Goal: Task Accomplishment & Management: Manage account settings

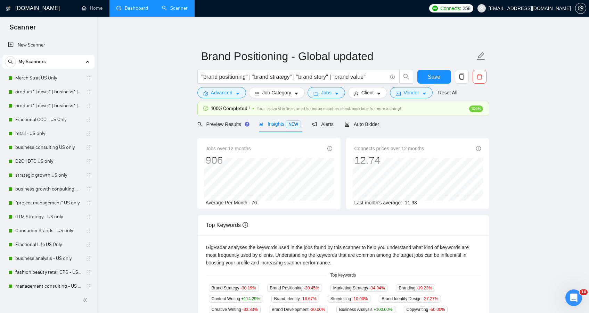
click at [132, 11] on link "Dashboard" at bounding box center [132, 8] width 32 height 6
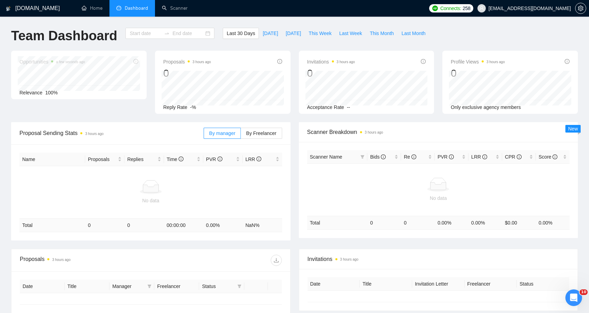
type input "[DATE]"
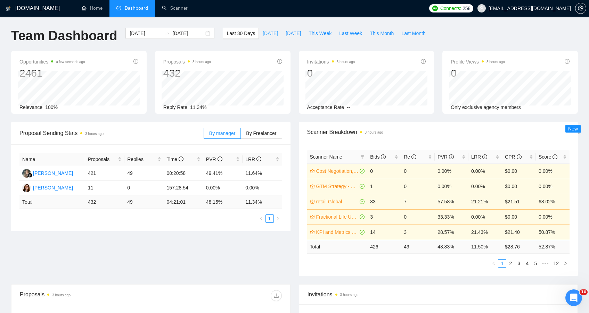
click at [268, 37] on span "[DATE]" at bounding box center [270, 34] width 15 height 8
type input "[DATE]"
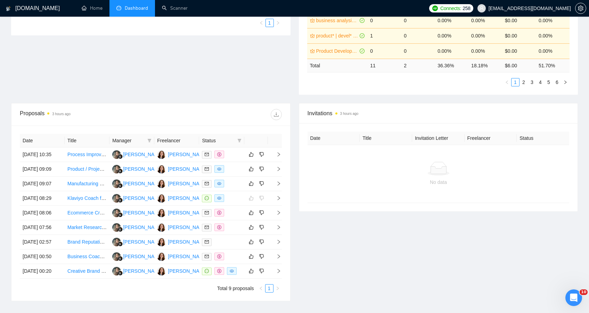
scroll to position [186, 0]
